Goal: Task Accomplishment & Management: Manage account settings

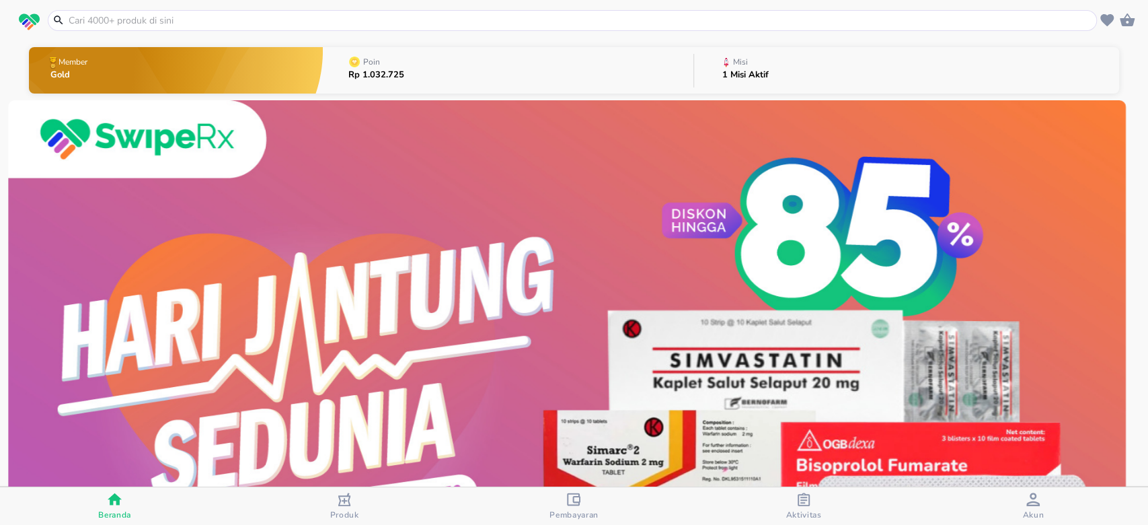
click at [367, 8] on header at bounding box center [574, 20] width 1148 height 40
click at [741, 71] on p "1 Misi Aktif" at bounding box center [745, 75] width 46 height 9
